Goal: Information Seeking & Learning: Learn about a topic

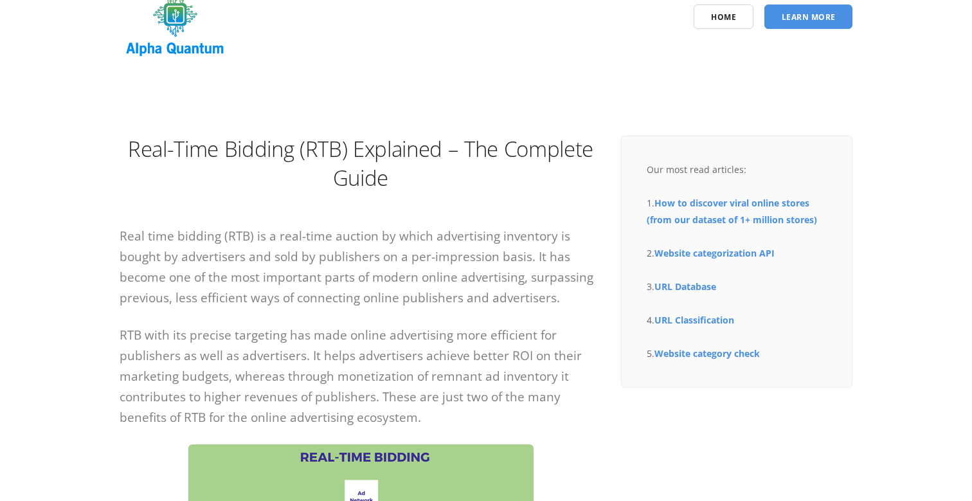
scroll to position [55, 0]
click at [499, 142] on h1 "Real-Time Bidding (RTB) Explained – The Complete Guide" at bounding box center [361, 162] width 482 height 58
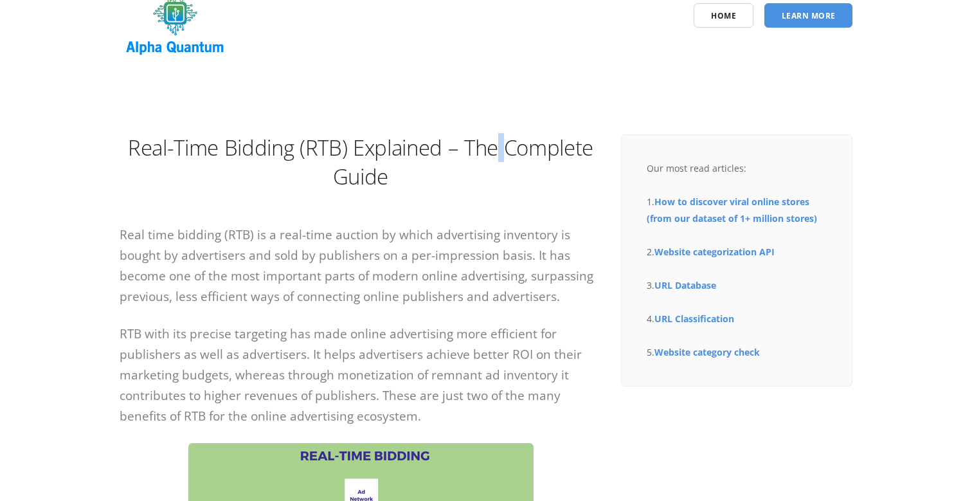
click at [499, 142] on h1 "Real-Time Bidding (RTB) Explained – The Complete Guide" at bounding box center [361, 162] width 482 height 58
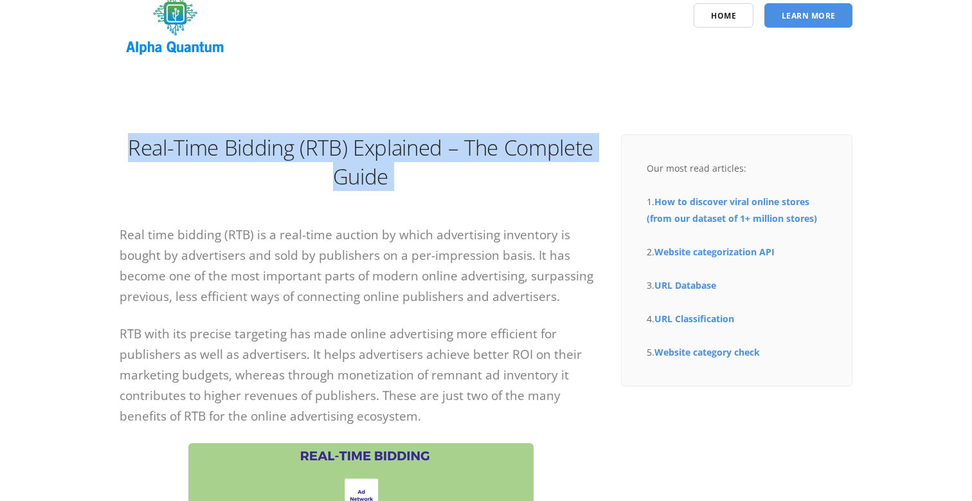
click at [499, 142] on h1 "Real-Time Bidding (RTB) Explained – The Complete Guide" at bounding box center [361, 162] width 482 height 58
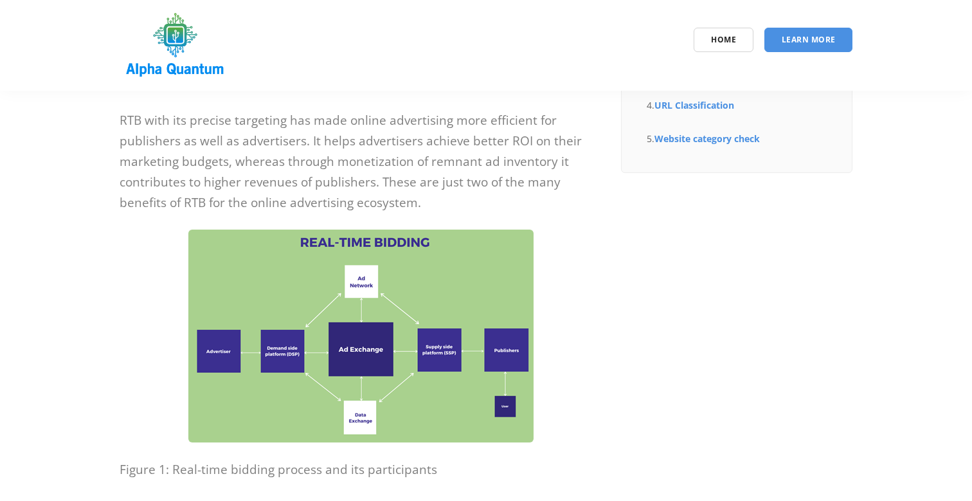
scroll to position [331, 0]
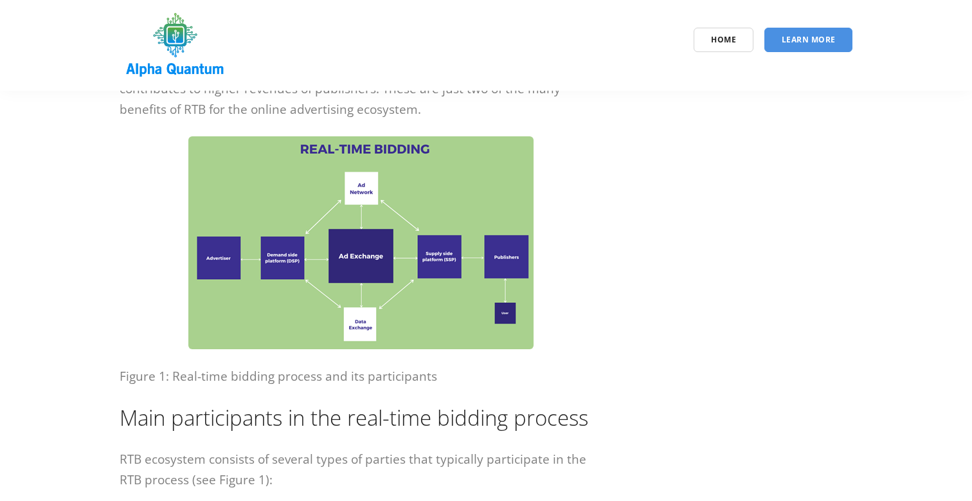
click at [440, 262] on img at bounding box center [360, 242] width 345 height 213
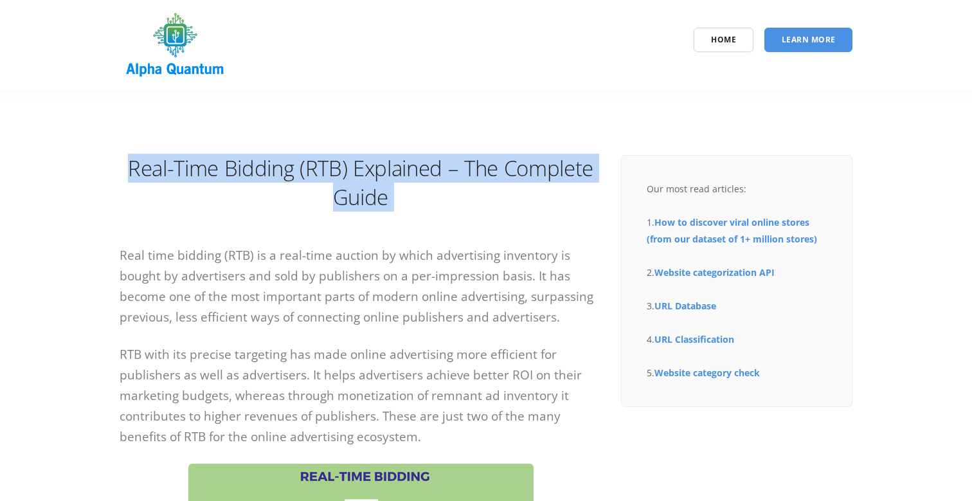
scroll to position [0, 0]
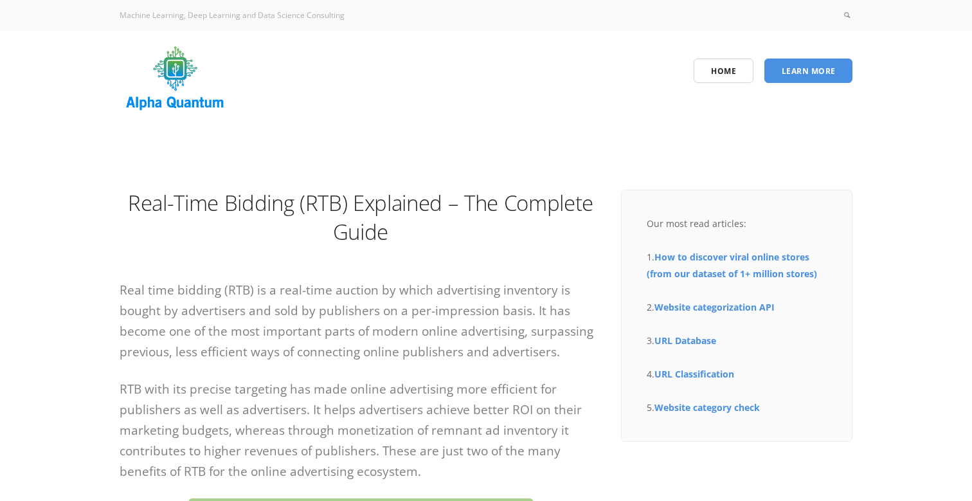
click at [121, 198] on h1 "Real-Time Bidding (RTB) Explained – The Complete Guide" at bounding box center [361, 217] width 482 height 58
click at [131, 196] on h1 "Real-Time Bidding (RTB) Explained – The Complete Guide" at bounding box center [361, 217] width 482 height 58
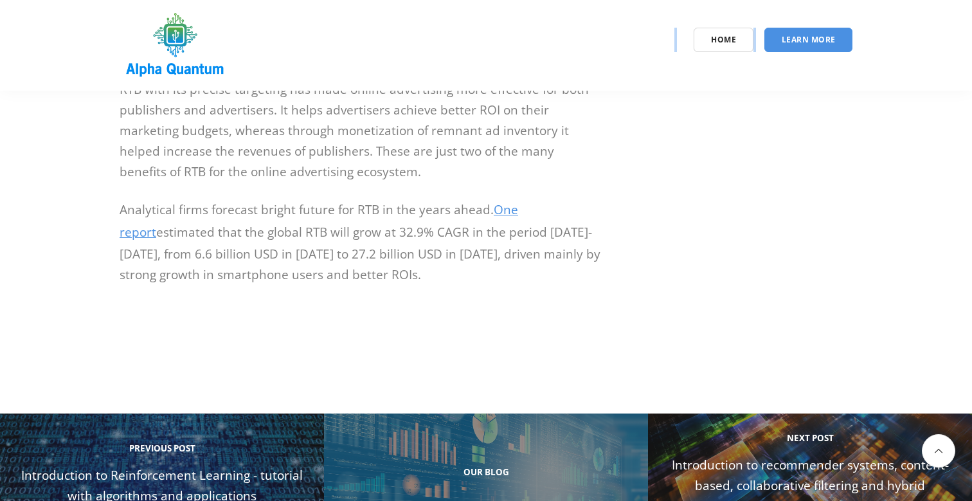
scroll to position [4335, 0]
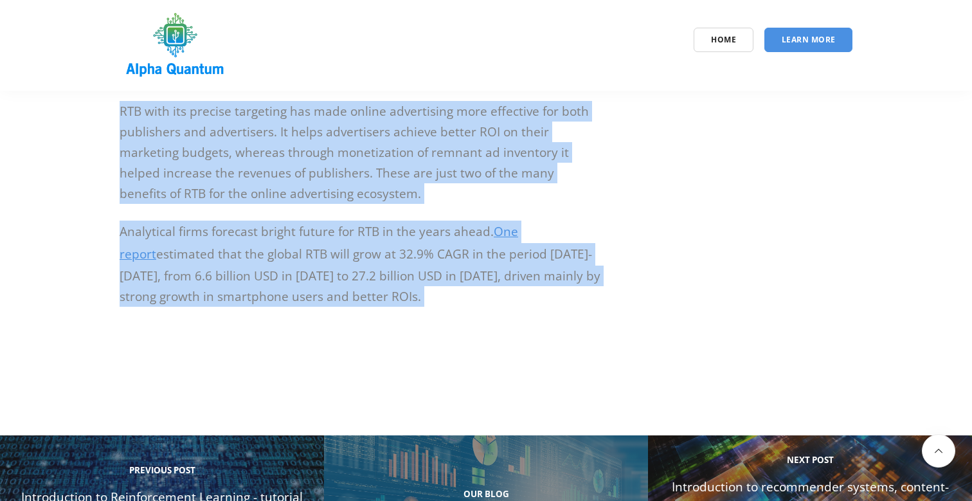
drag, startPoint x: 126, startPoint y: 196, endPoint x: 412, endPoint y: 245, distance: 290.3
copy div "Lore-Ipsu Dolorsi (AME) Consectet – Adi Elitsedd Eiusm Temp inci utlabor (ETD) …"
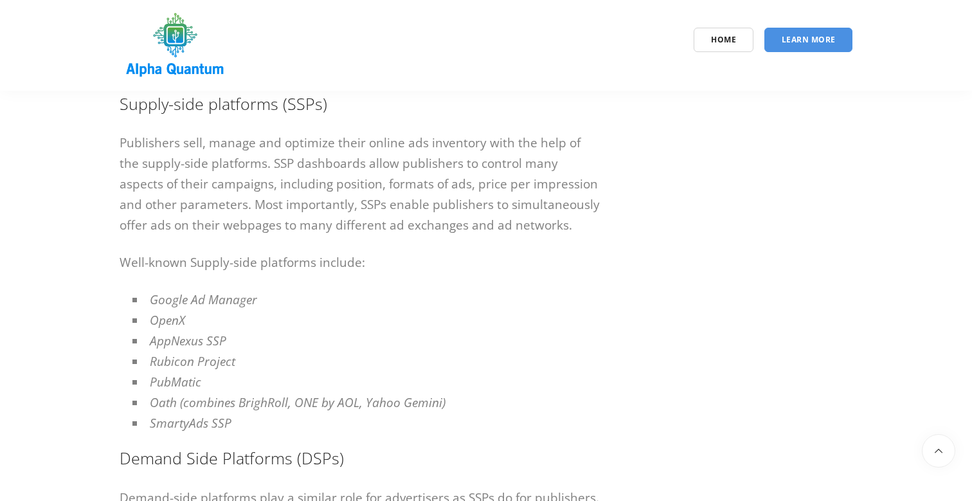
scroll to position [914, 0]
